Goal: Information Seeking & Learning: Learn about a topic

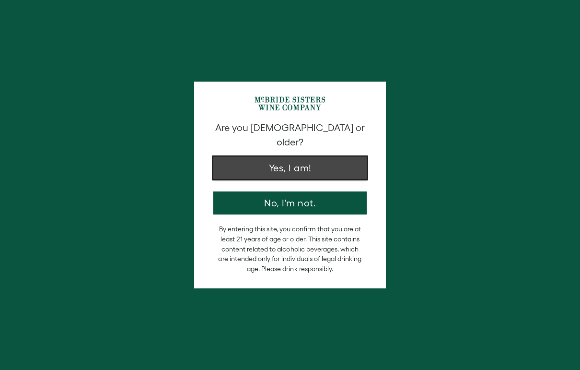
click at [275, 156] on button "Yes, I am!" at bounding box center [289, 167] width 153 height 23
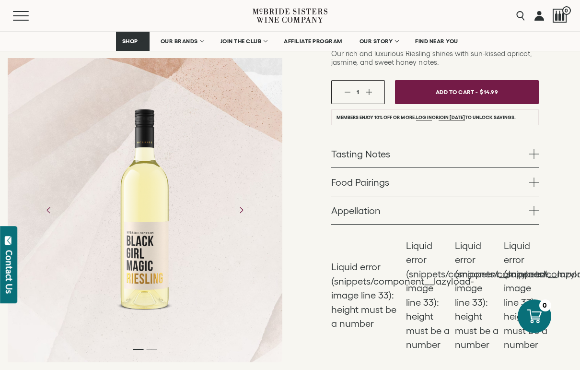
scroll to position [189, 0]
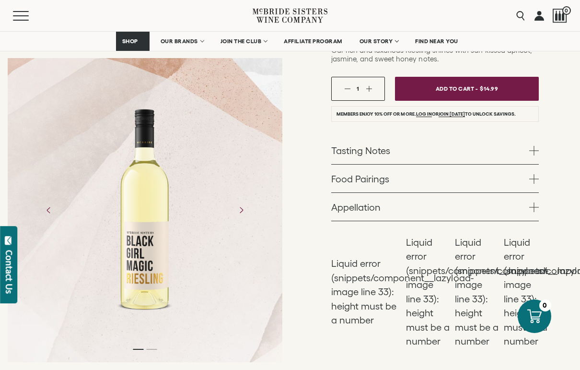
click at [362, 153] on link "Tasting Notes" at bounding box center [435, 150] width 208 height 28
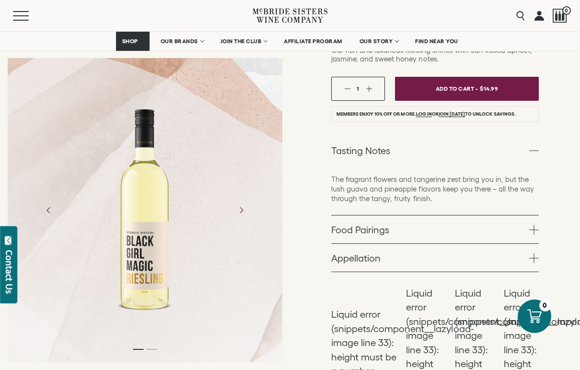
click at [399, 255] on link "Appellation" at bounding box center [435, 258] width 208 height 28
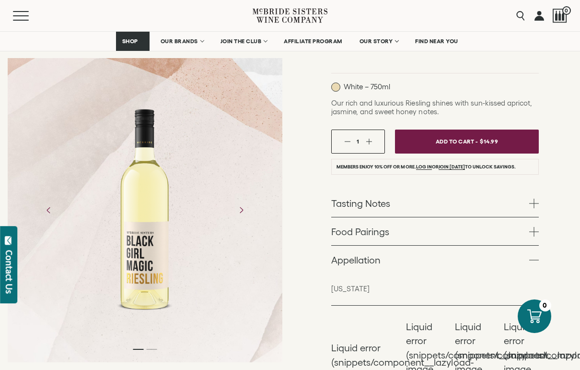
scroll to position [135, 0]
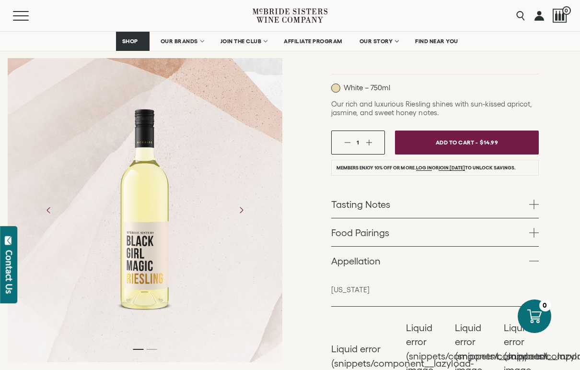
click at [406, 202] on link "Tasting Notes" at bounding box center [435, 204] width 208 height 28
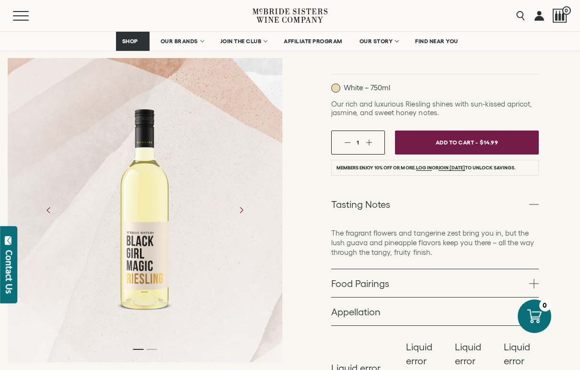
scroll to position [141, 0]
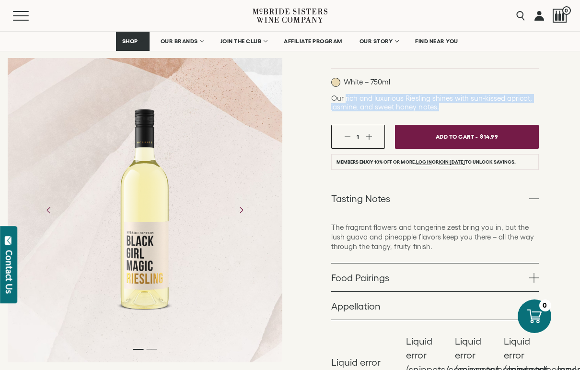
drag, startPoint x: 346, startPoint y: 100, endPoint x: 439, endPoint y: 110, distance: 93.6
click at [439, 110] on p "Our rich and luxurious Riesling shines with sun-kissed apricot, jasmine, and sw…" at bounding box center [435, 102] width 208 height 17
copy span "rich and luxurious Riesling shines with sun-kissed apricot, jasmine, and sweet …"
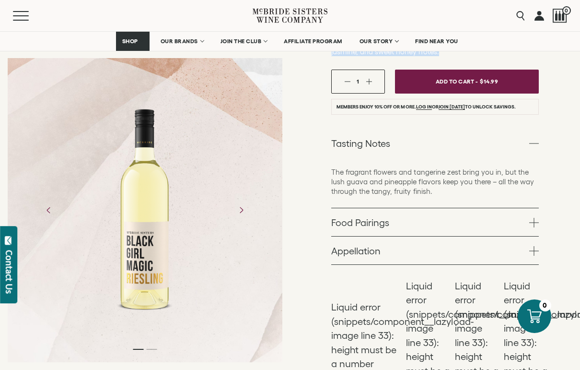
scroll to position [198, 0]
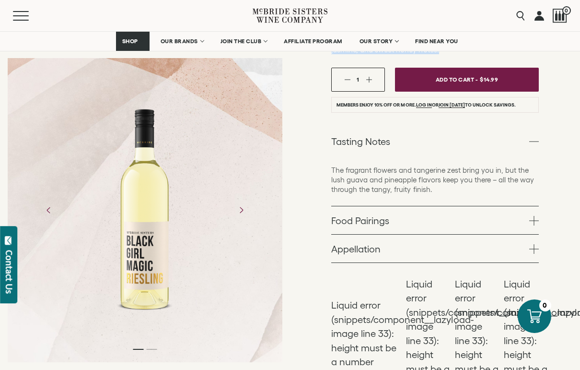
click at [361, 226] on link "Food Pairings" at bounding box center [435, 220] width 208 height 28
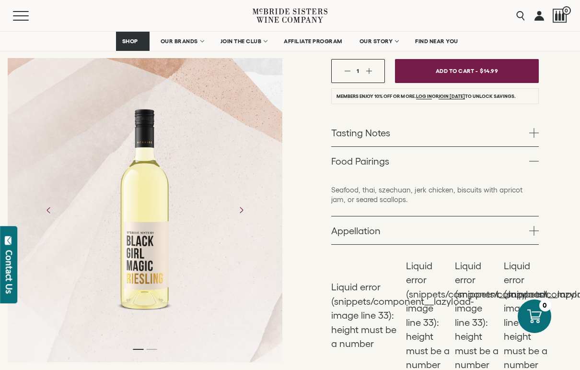
scroll to position [209, 0]
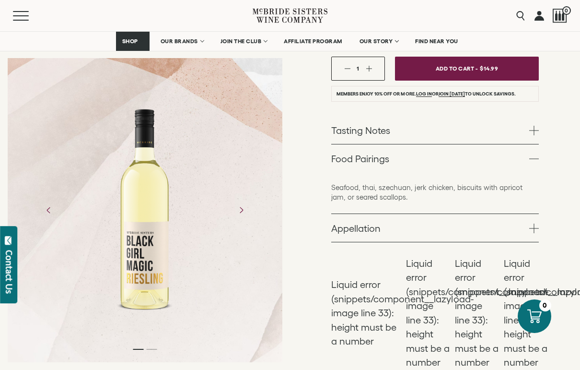
click at [362, 227] on link "Appellation" at bounding box center [435, 228] width 208 height 28
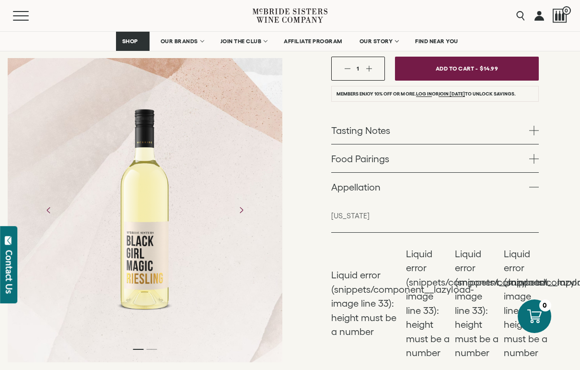
click at [365, 164] on link "Food Pairings" at bounding box center [435, 158] width 208 height 28
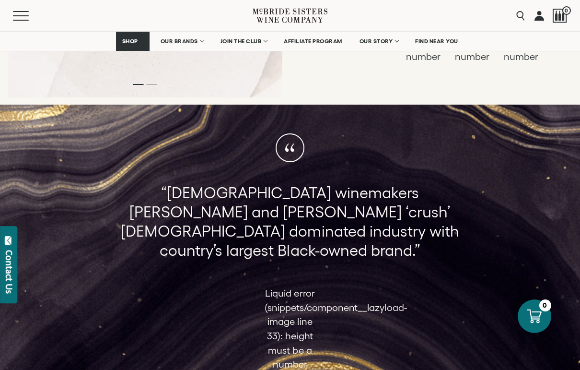
scroll to position [527, 0]
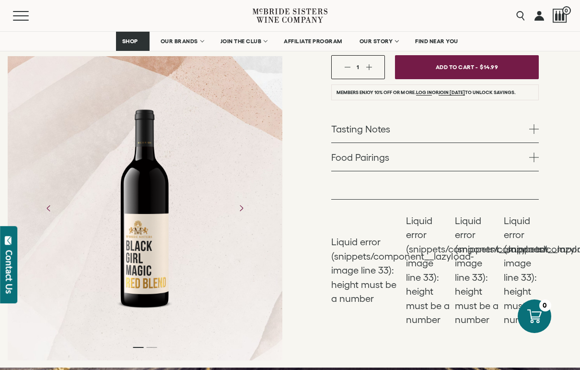
scroll to position [247, 0]
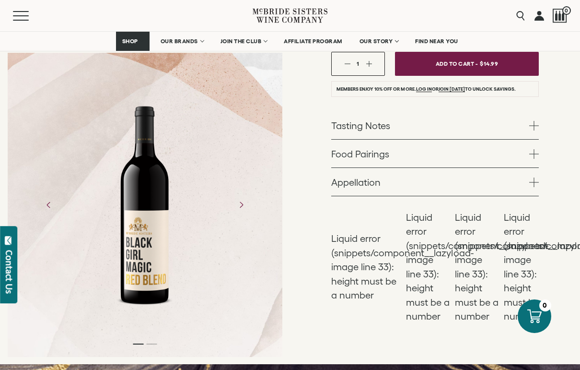
click at [370, 119] on link "Tasting Notes" at bounding box center [435, 125] width 208 height 28
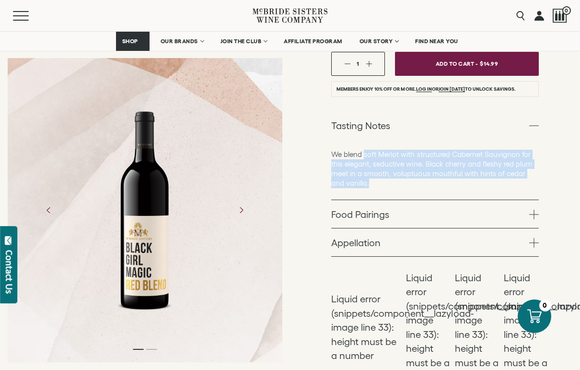
drag, startPoint x: 365, startPoint y: 145, endPoint x: 355, endPoint y: 173, distance: 29.9
click at [355, 173] on p "We blend soft Merlot with structured Cabernet Sauvignon for this elegant, seduc…" at bounding box center [435, 169] width 208 height 38
copy p "soft Merlot with structured Cabernet Sauvignon for this elegant, seductive wine…"
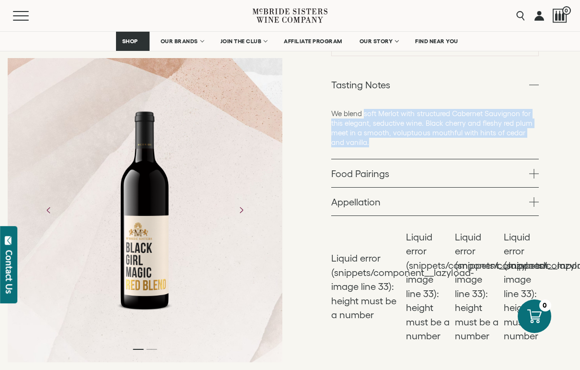
scroll to position [289, 0]
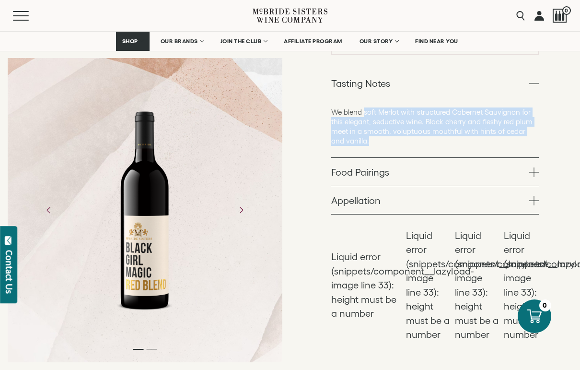
click at [384, 165] on link "Food Pairings" at bounding box center [435, 172] width 208 height 28
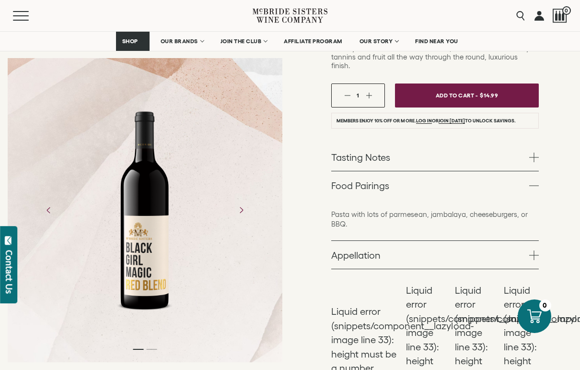
scroll to position [213, 0]
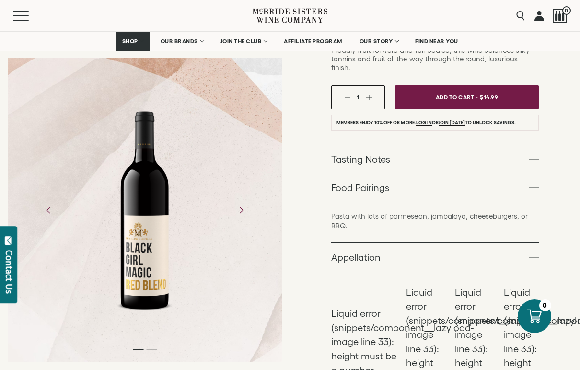
click at [389, 153] on link "Tasting Notes" at bounding box center [435, 159] width 208 height 28
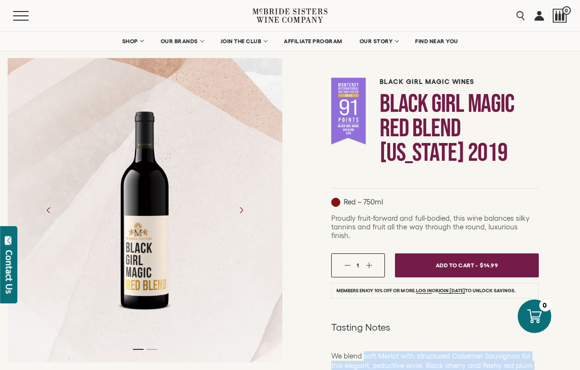
scroll to position [47, 0]
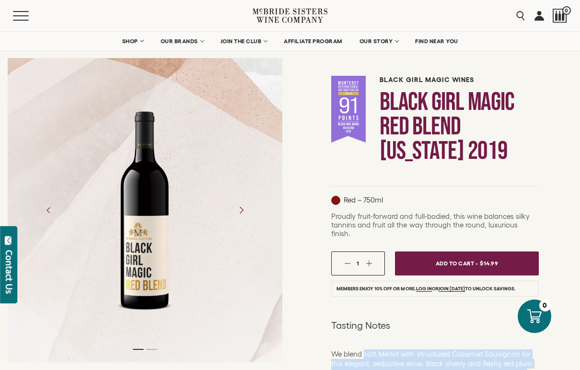
click at [244, 213] on icon "Next" at bounding box center [241, 209] width 17 height 17
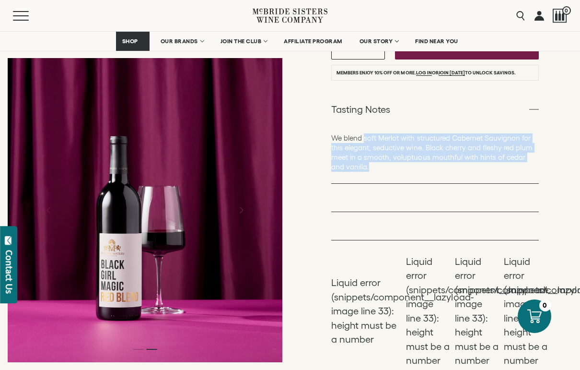
scroll to position [288, 0]
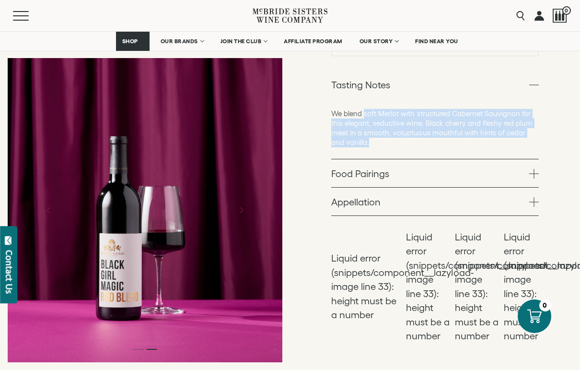
click at [346, 196] on link "Appellation" at bounding box center [435, 202] width 208 height 28
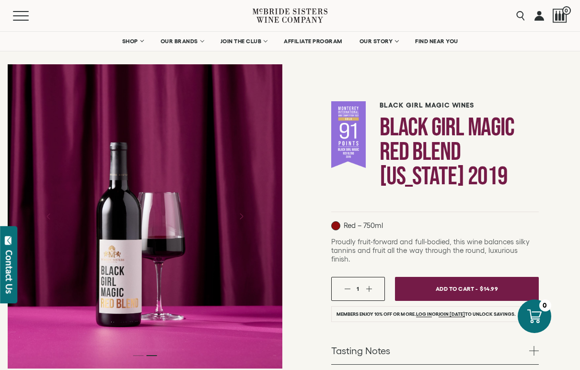
scroll to position [18, 0]
